Goal: Find specific page/section: Find specific page/section

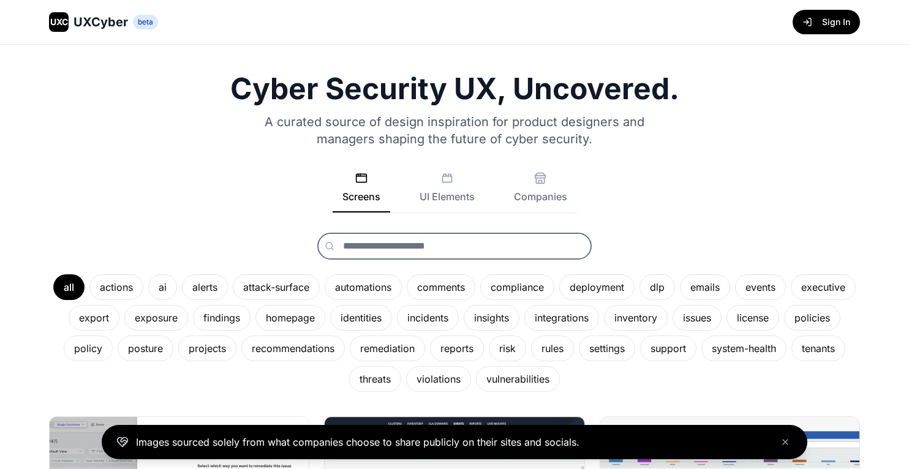
click at [417, 250] on input "text" at bounding box center [454, 246] width 274 height 27
click at [432, 291] on div "comments" at bounding box center [441, 287] width 69 height 26
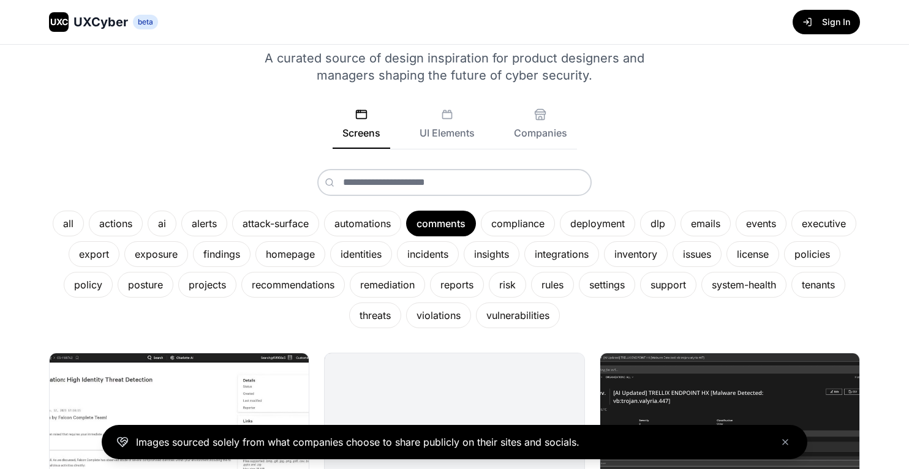
scroll to position [54, 0]
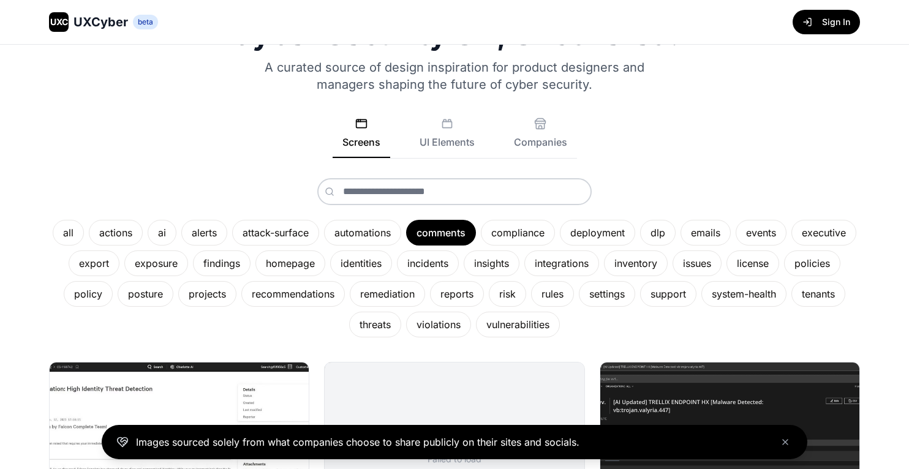
click at [435, 139] on button "UI Elements" at bounding box center [447, 138] width 75 height 40
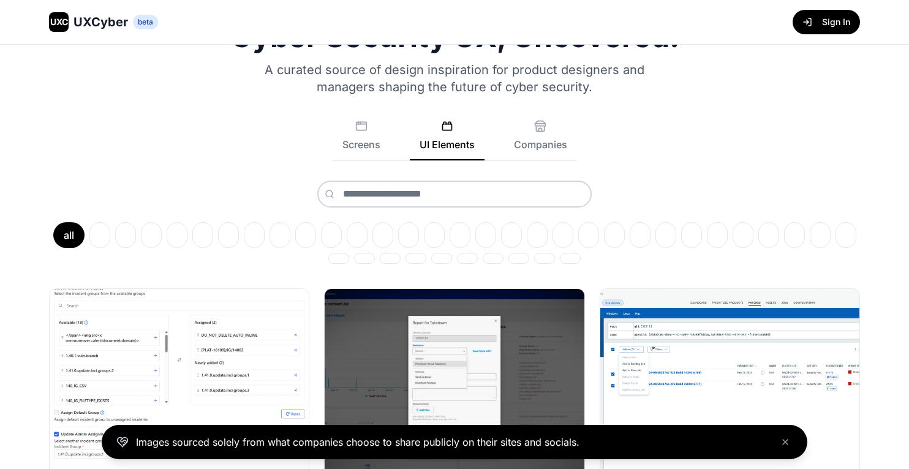
scroll to position [51, 0]
